Goal: Find contact information: Find contact information

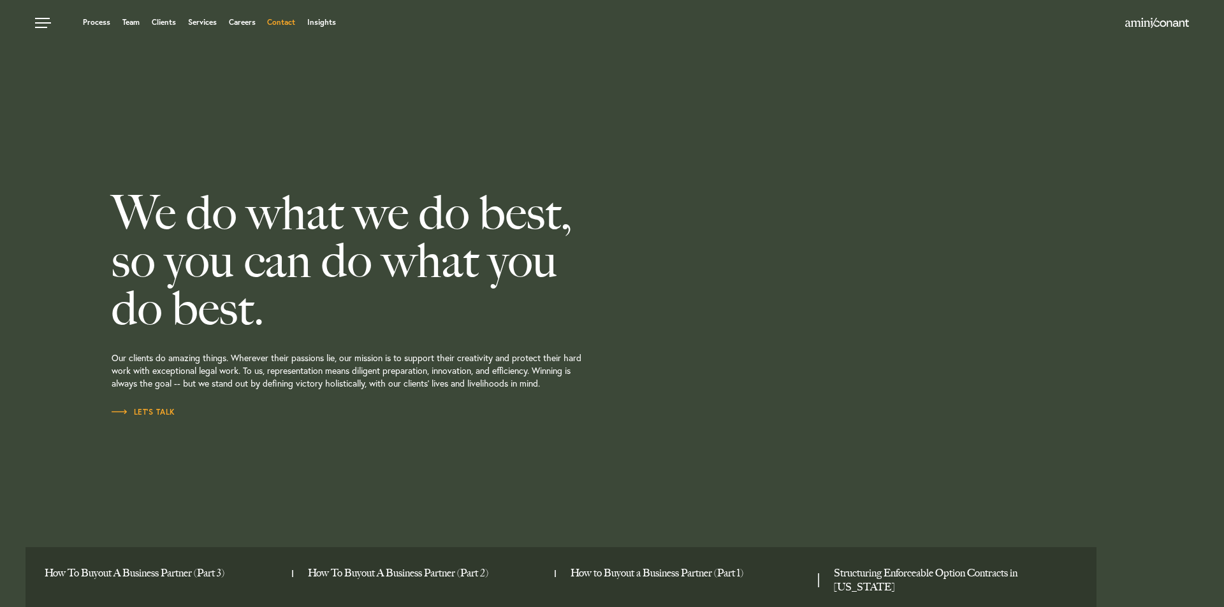
click at [279, 18] on link "Contact" at bounding box center [281, 22] width 28 height 8
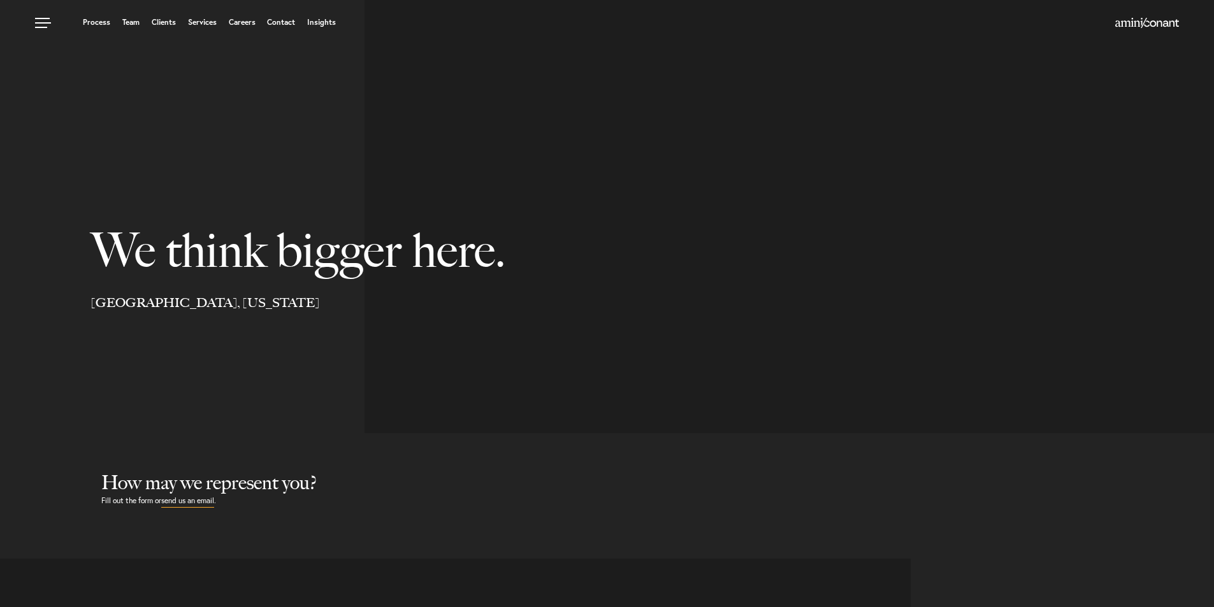
select select "Austin"
select select "Business and Civil Litigation"
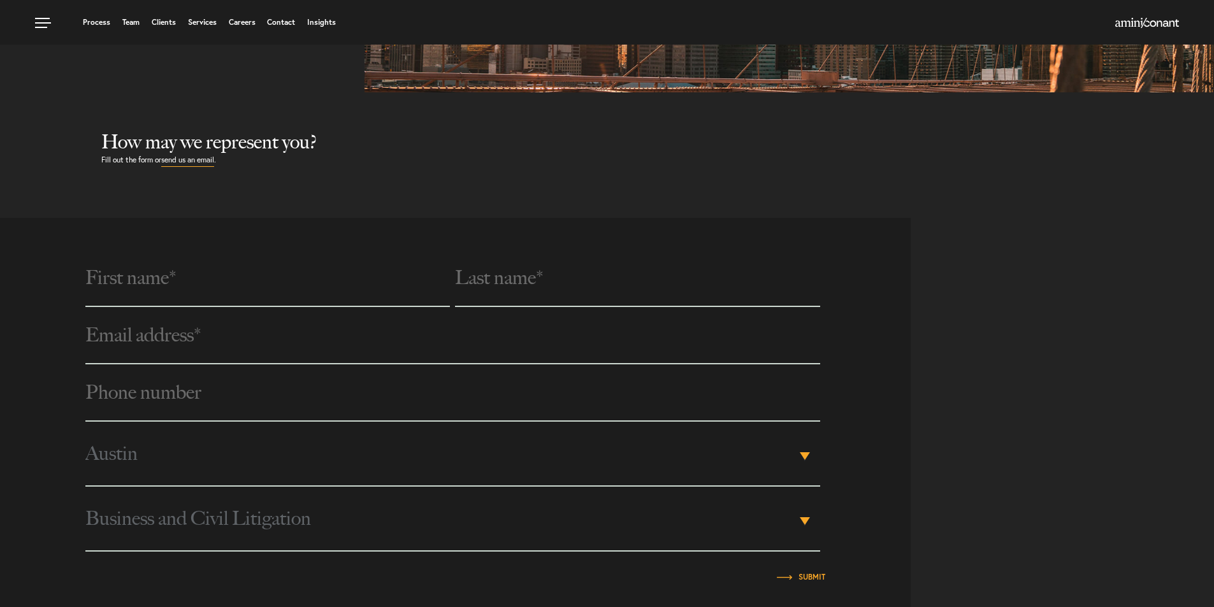
scroll to position [319, 0]
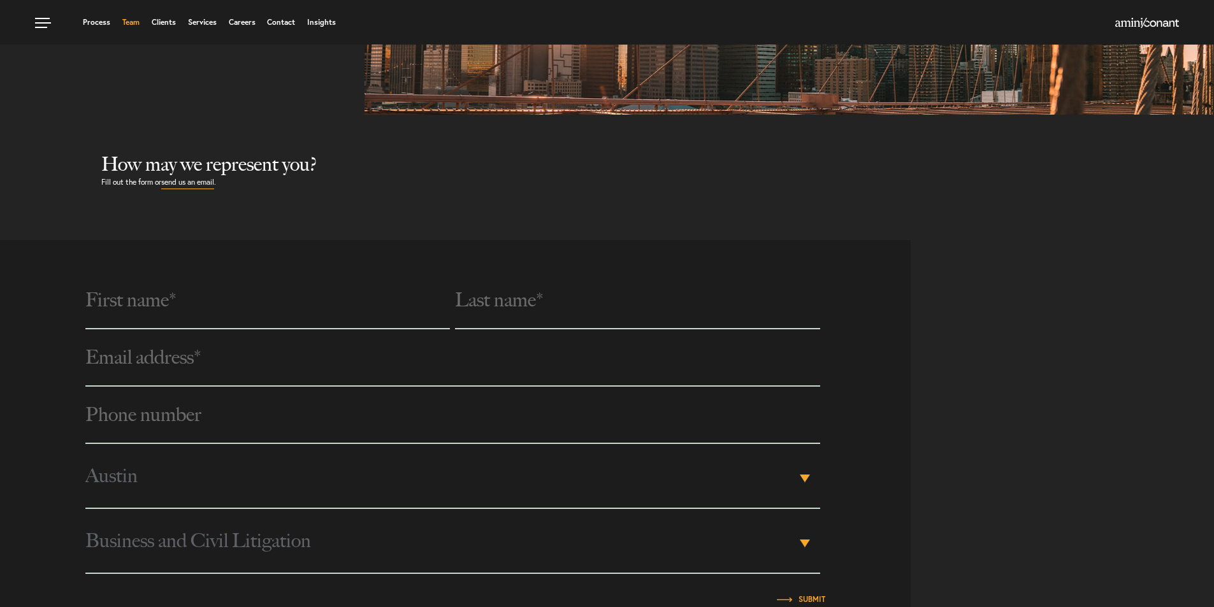
click at [131, 24] on link "Team" at bounding box center [130, 22] width 17 height 8
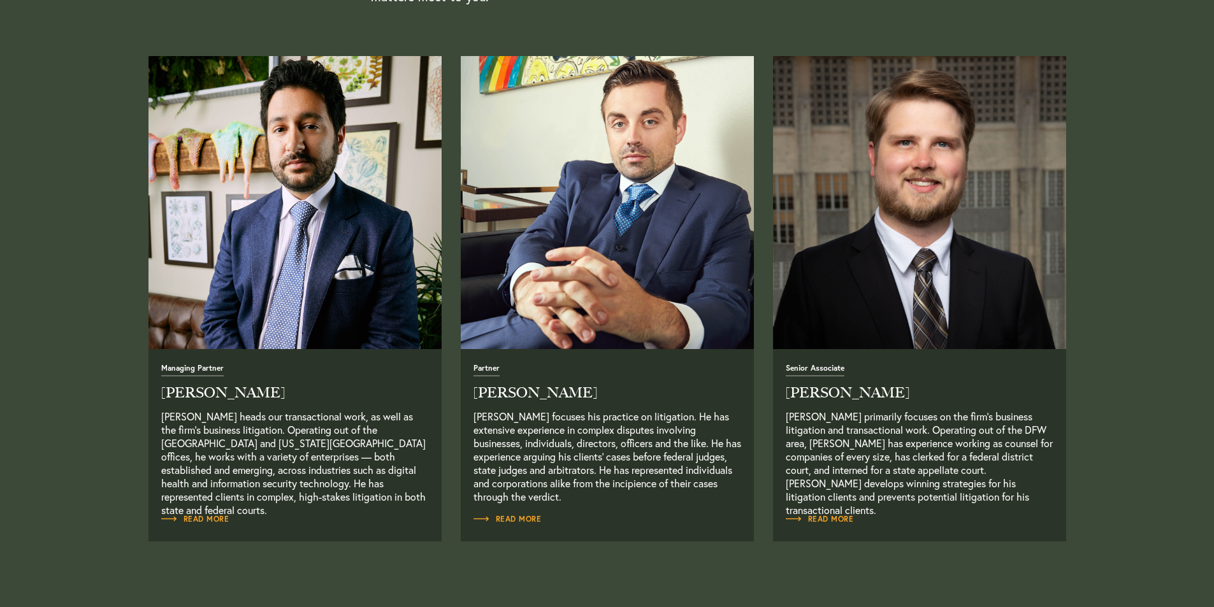
scroll to position [510, 0]
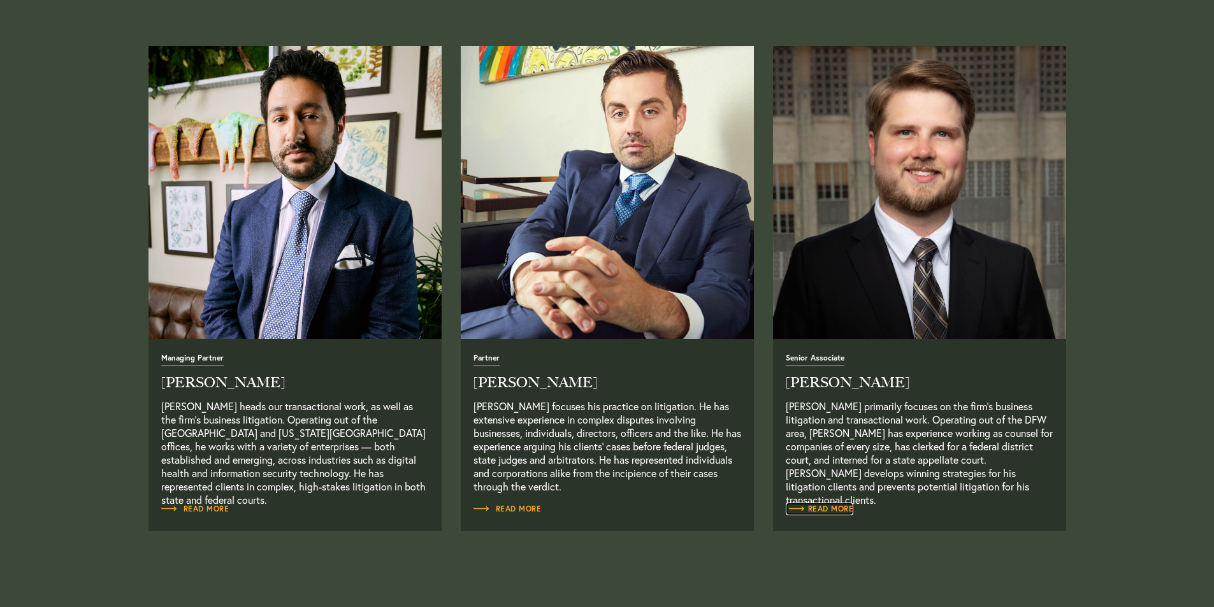
click at [822, 507] on span "Read More" at bounding box center [820, 509] width 68 height 8
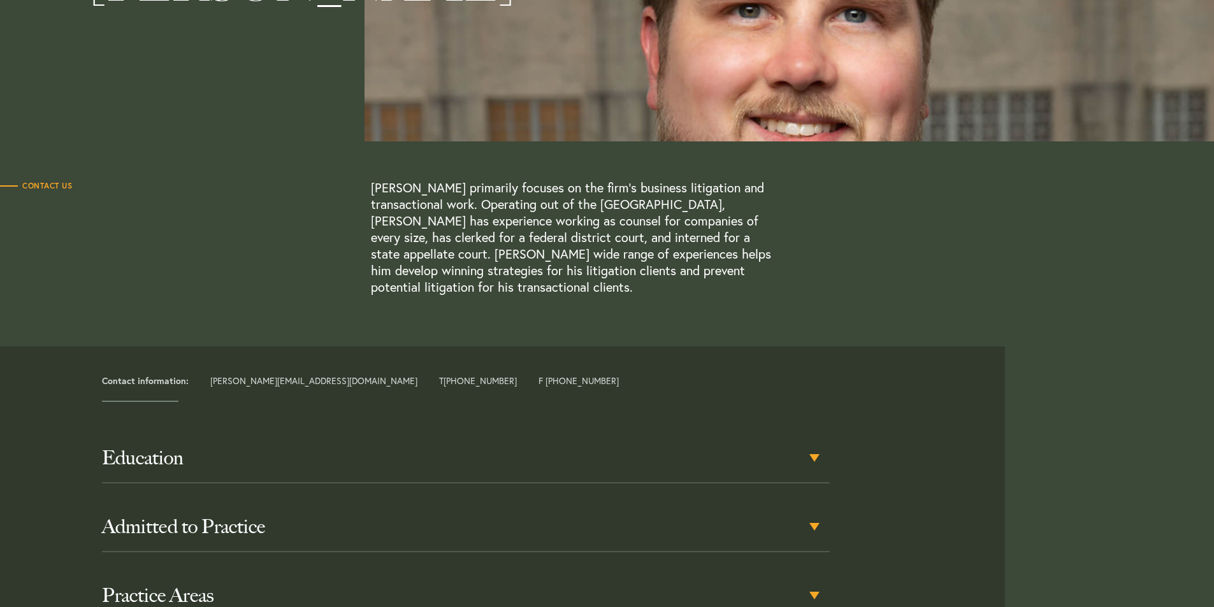
scroll to position [255, 0]
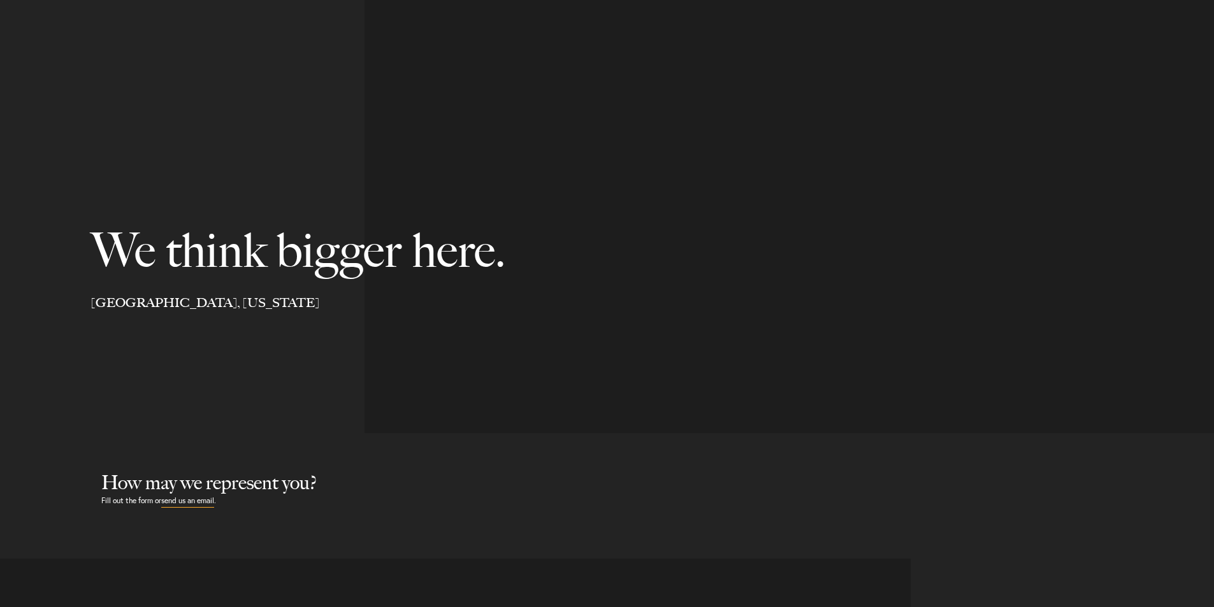
select select "Austin"
select select "Business and Civil Litigation"
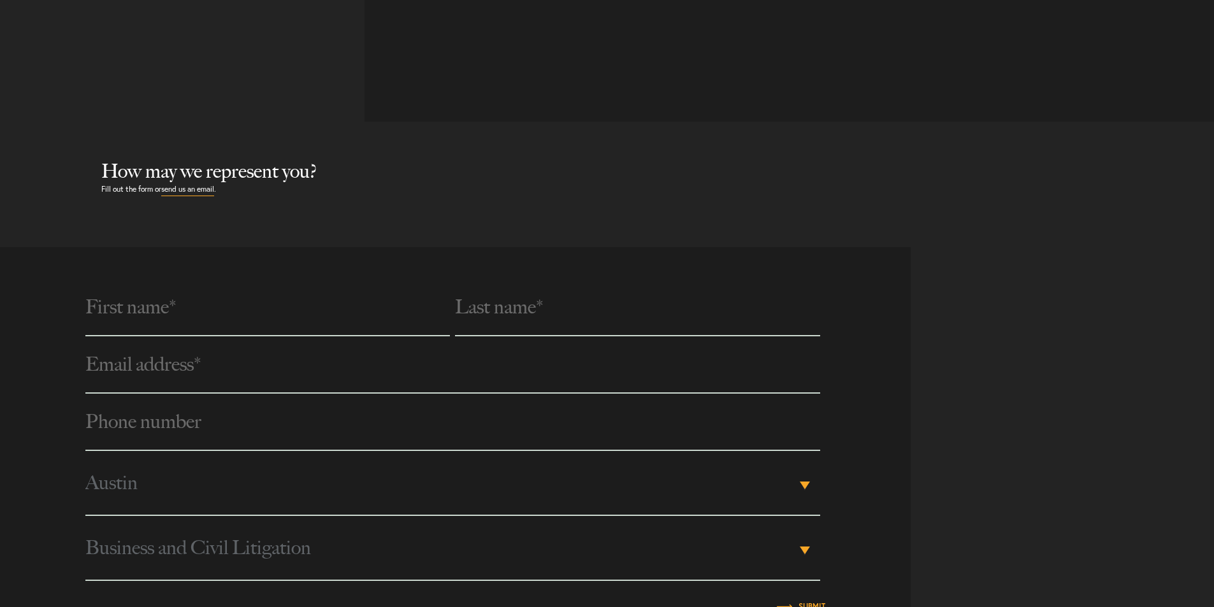
scroll to position [319, 0]
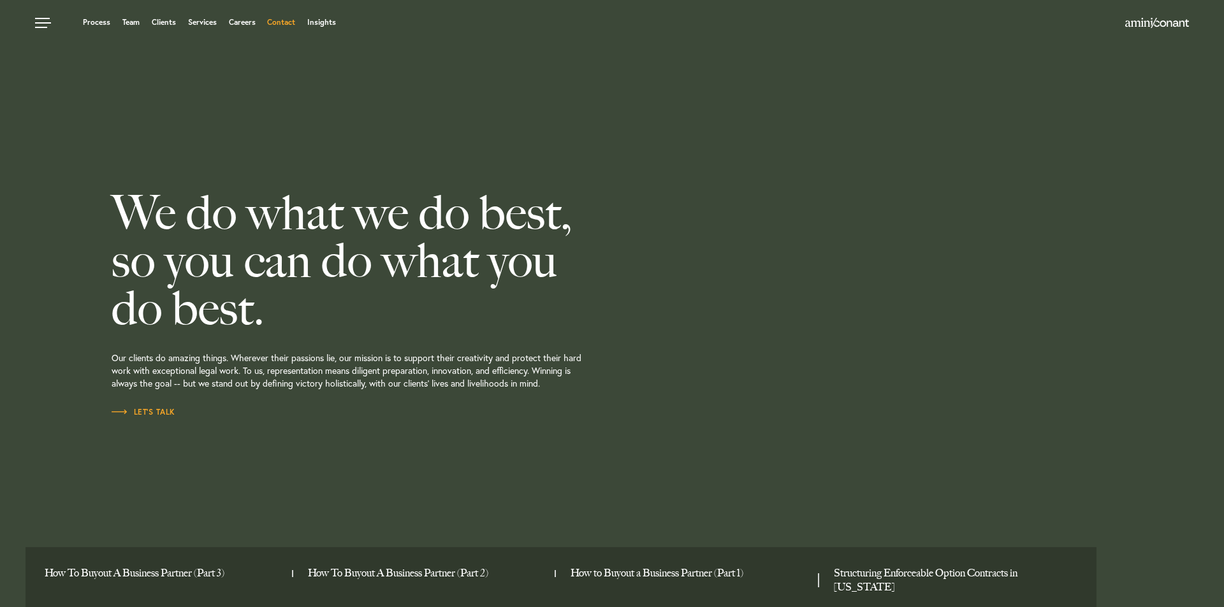
click at [287, 22] on link "Contact" at bounding box center [281, 22] width 28 height 8
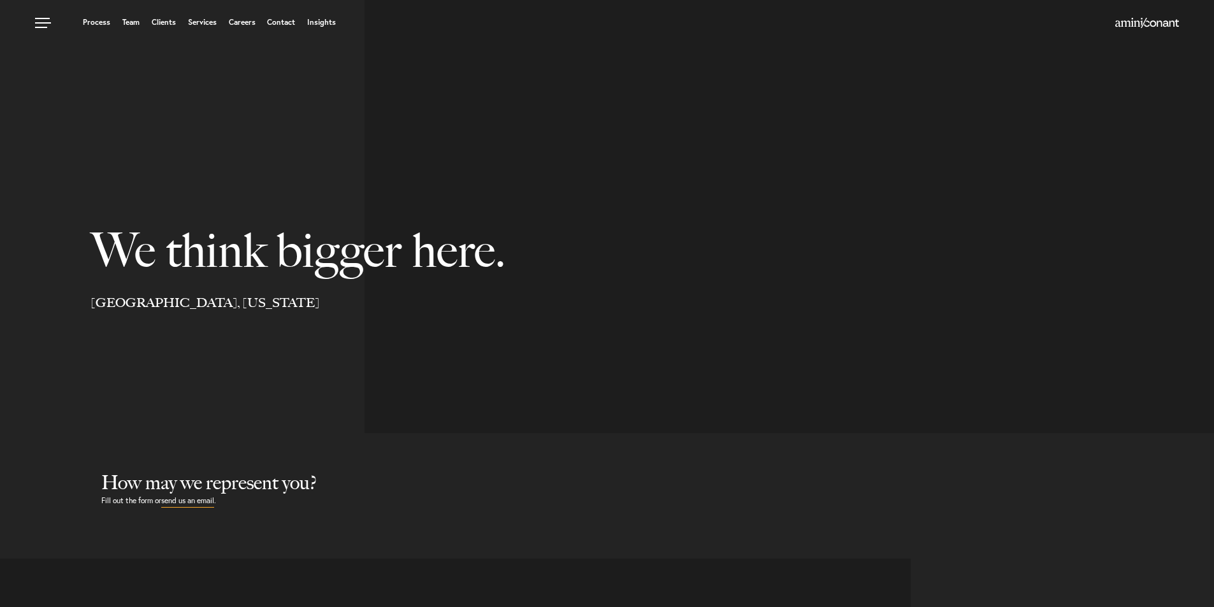
select select "Austin"
select select "Business and Civil Litigation"
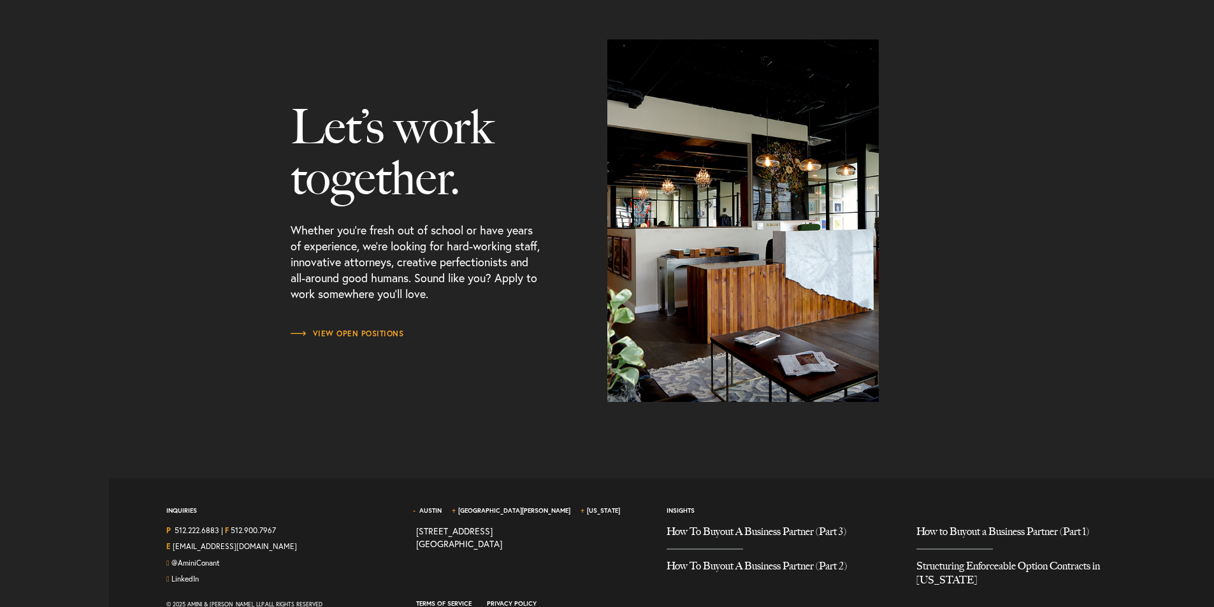
scroll to position [1608, 0]
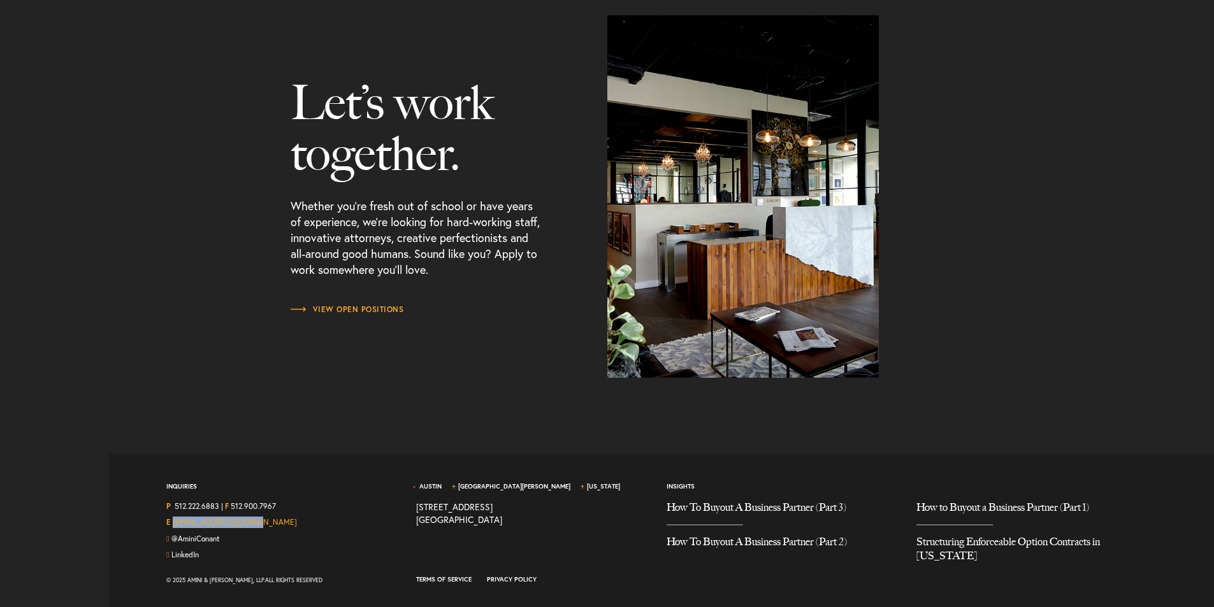
drag, startPoint x: 252, startPoint y: 522, endPoint x: 173, endPoint y: 523, distance: 78.4
click at [173, 523] on div "E [EMAIL_ADDRESS][DOMAIN_NAME]" at bounding box center [281, 525] width 231 height 17
copy link "[EMAIL_ADDRESS][DOMAIN_NAME]"
